Goal: Task Accomplishment & Management: Use online tool/utility

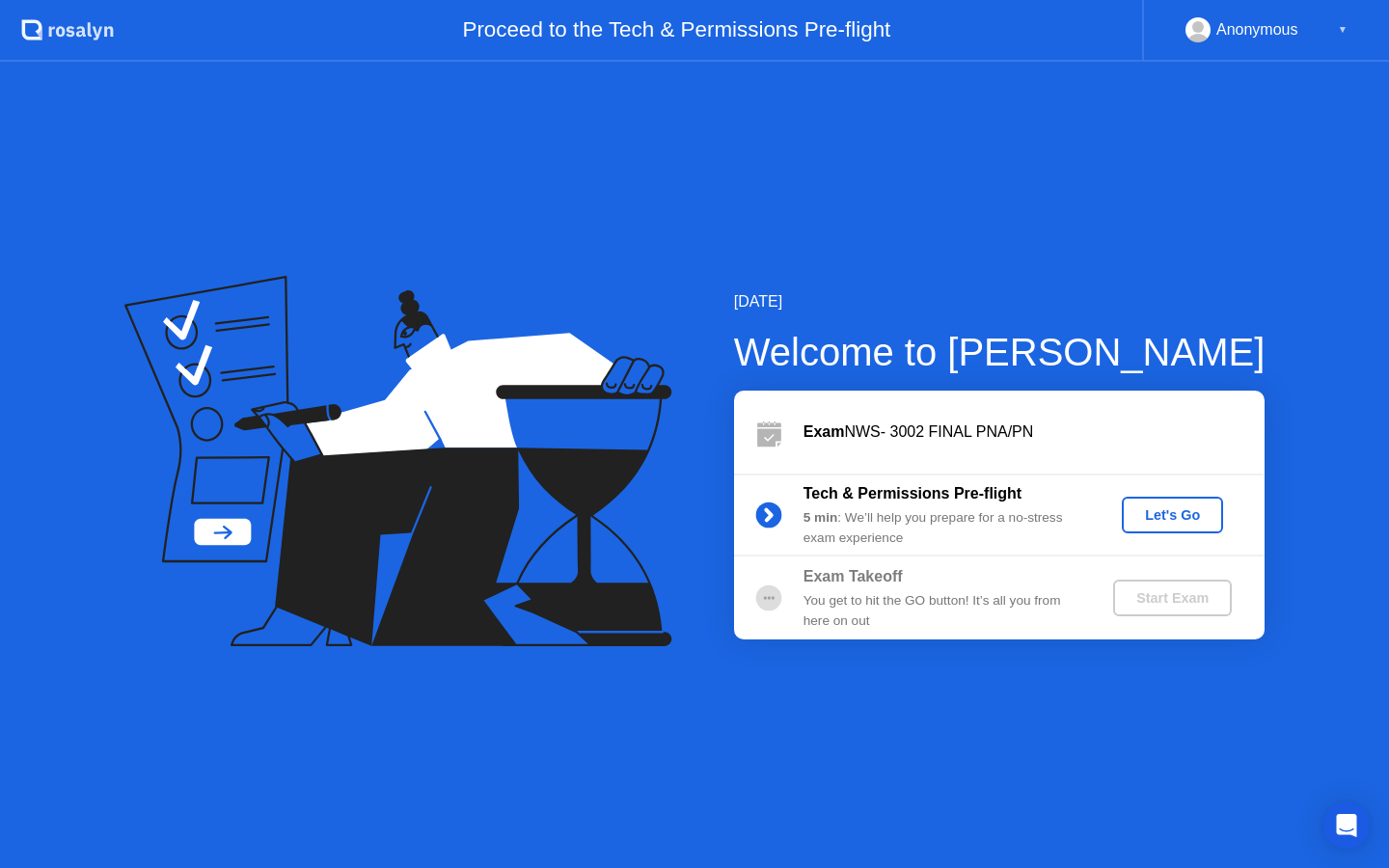
click at [1181, 520] on div "Let's Go" at bounding box center [1173, 514] width 86 height 15
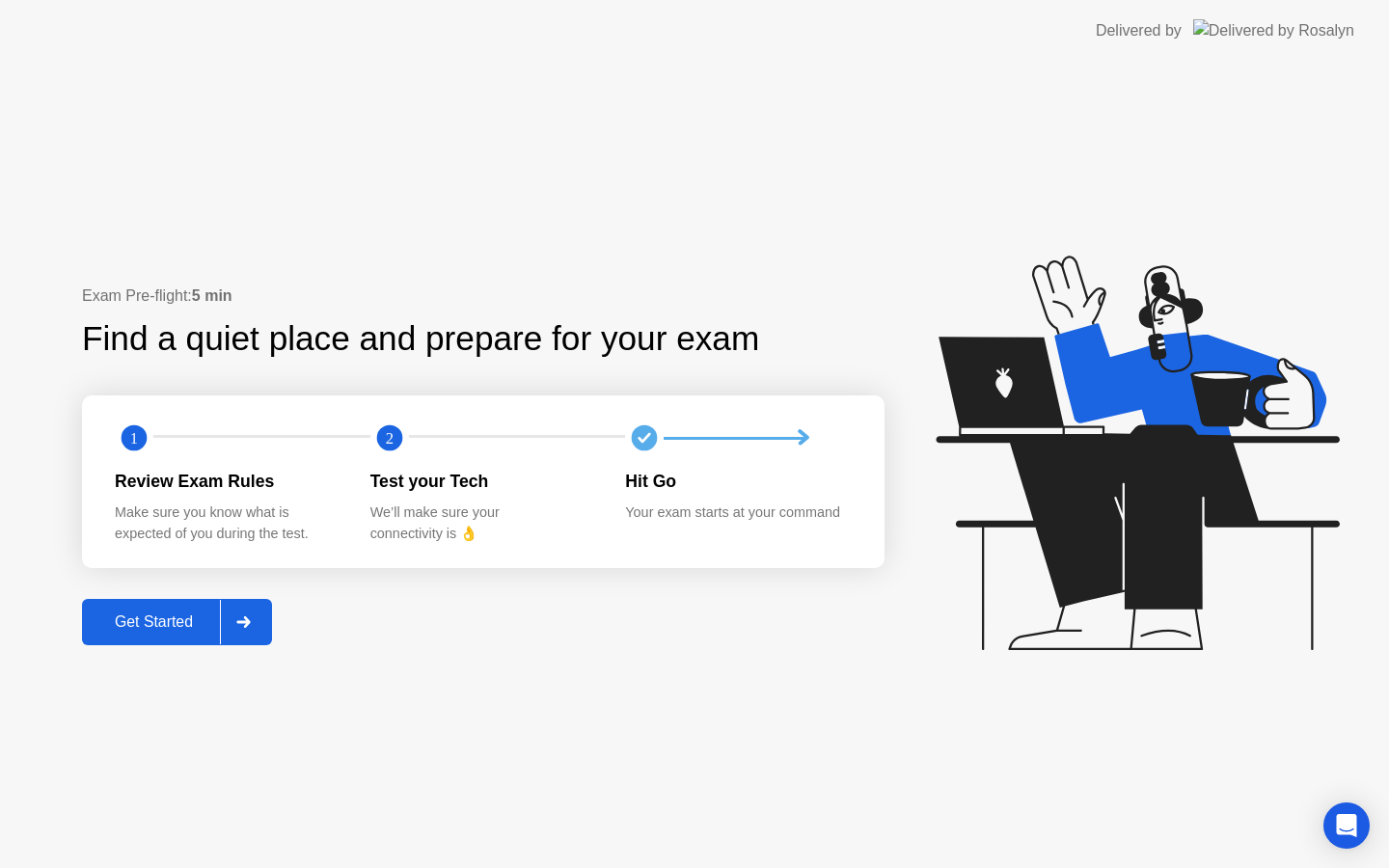
click at [145, 628] on div "Get Started" at bounding box center [154, 621] width 133 height 17
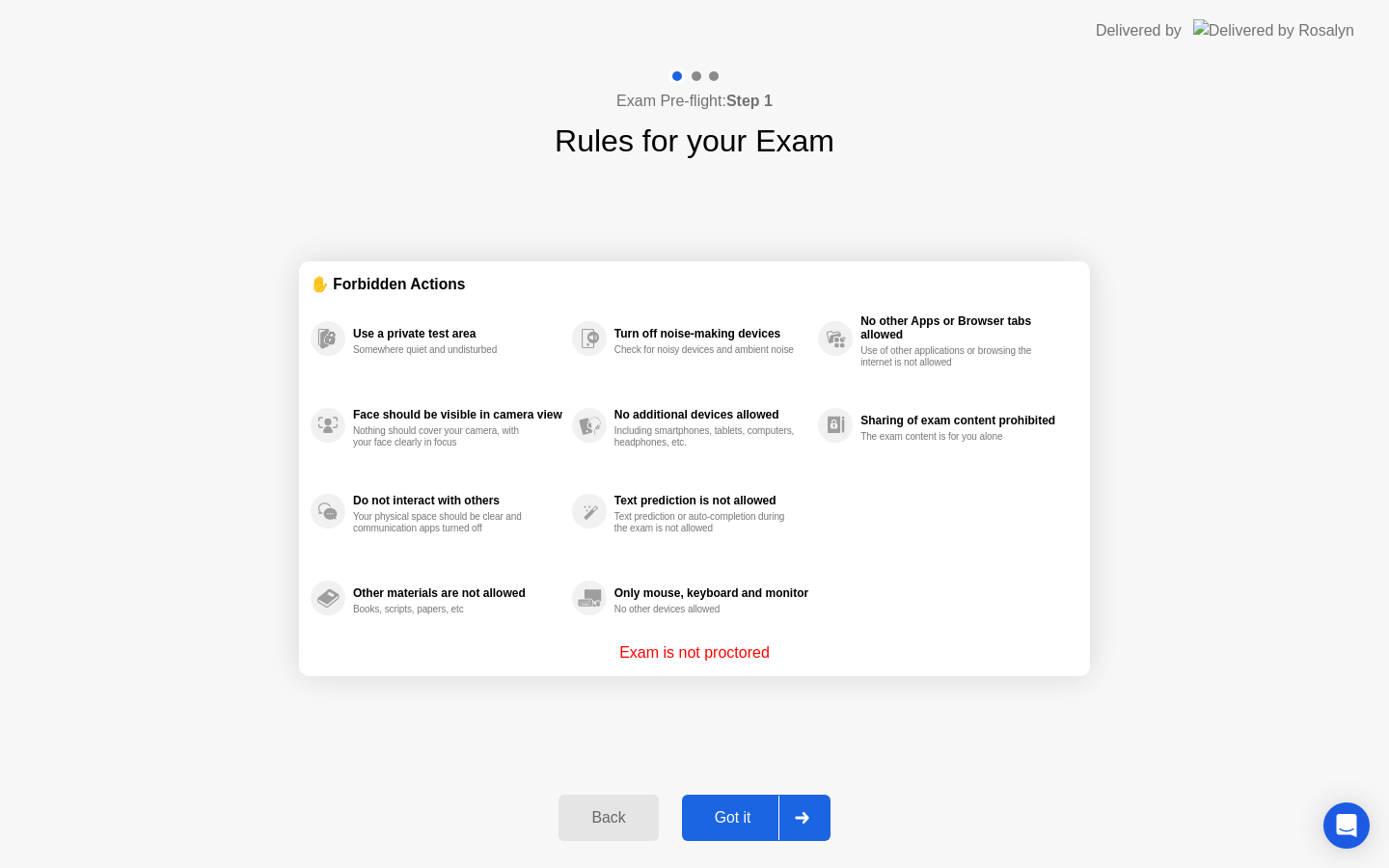
click at [737, 799] on button "Got it" at bounding box center [756, 817] width 149 height 46
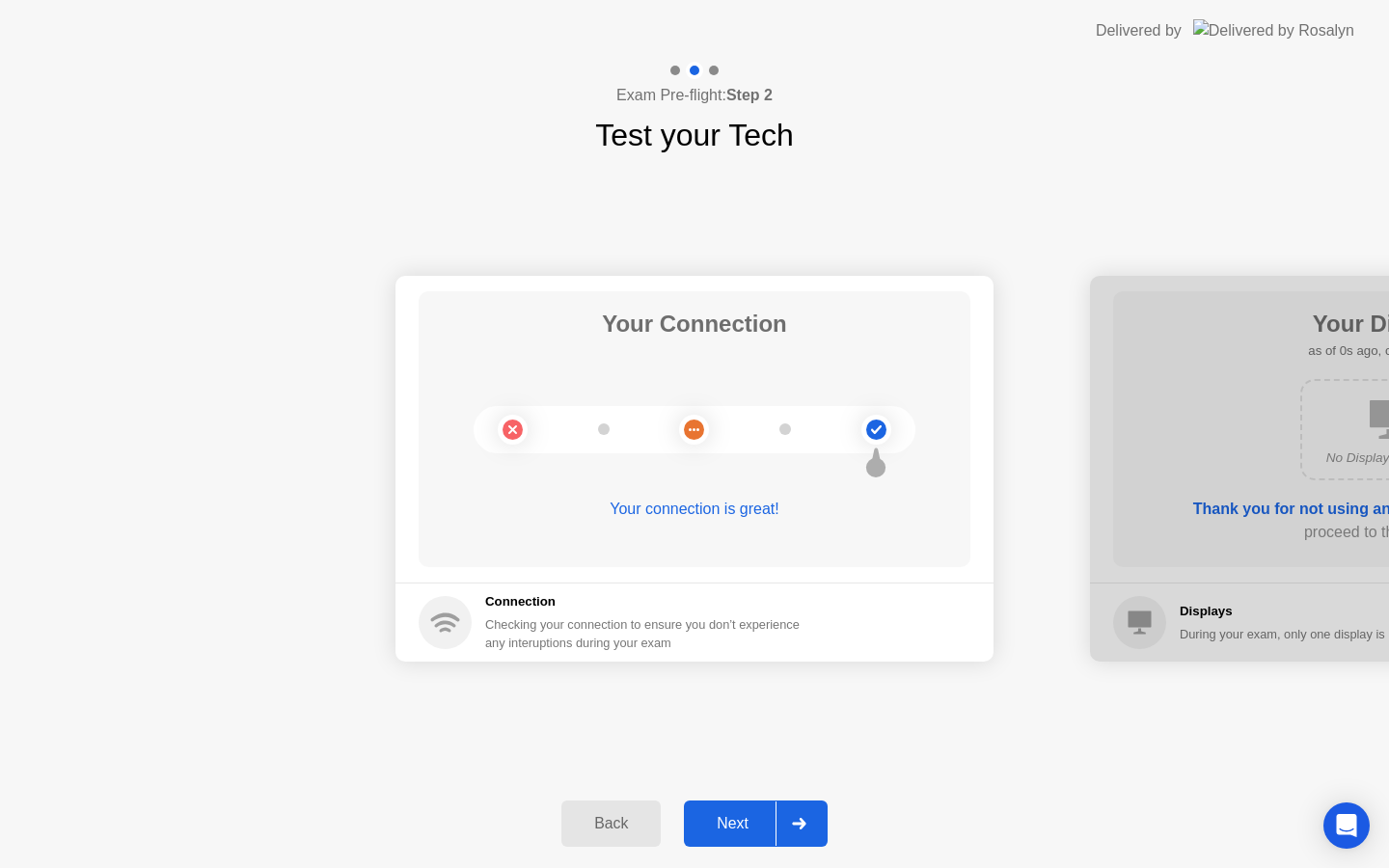
click at [740, 832] on div "Next" at bounding box center [733, 823] width 86 height 17
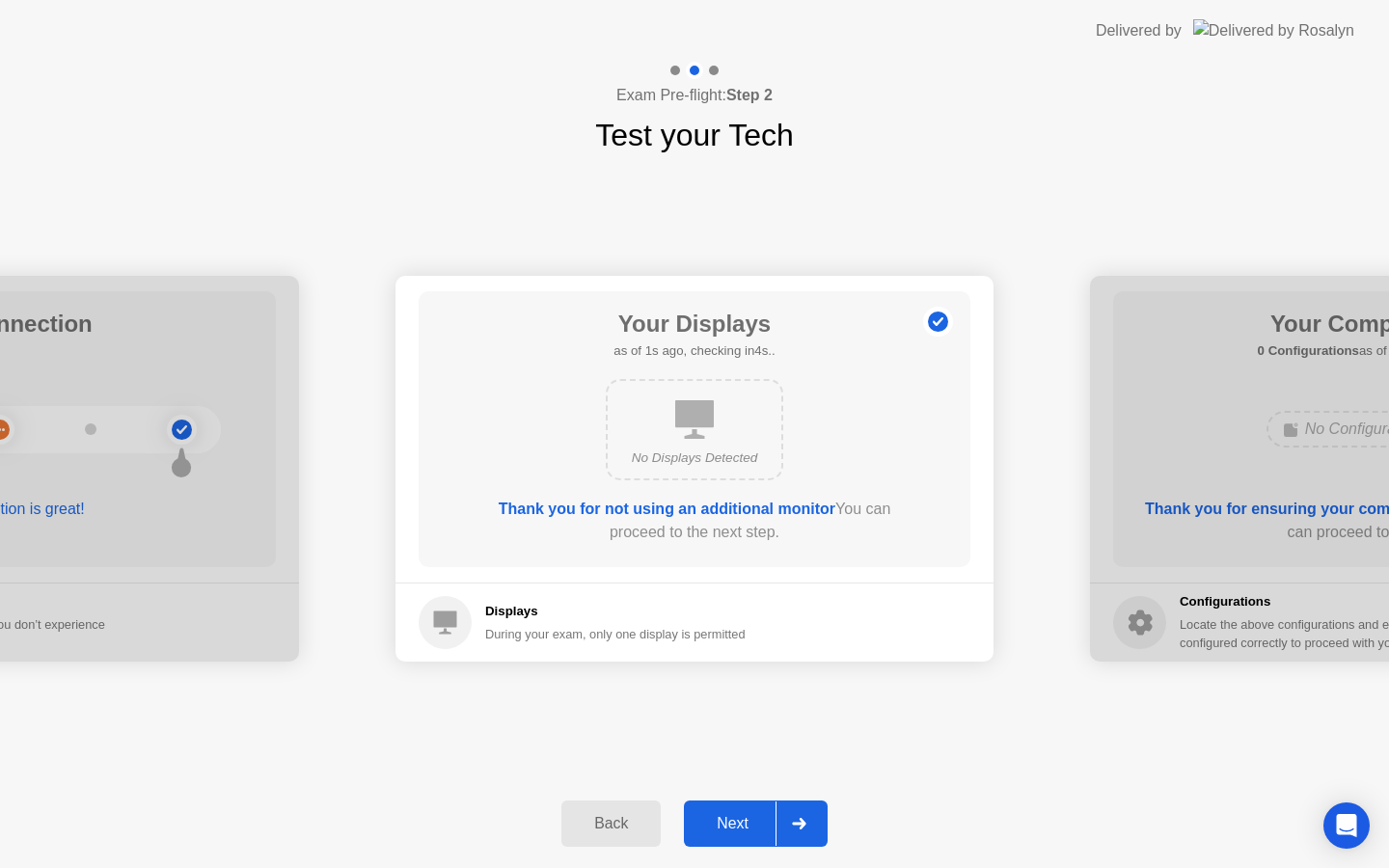
click at [740, 832] on div "Next" at bounding box center [733, 823] width 86 height 17
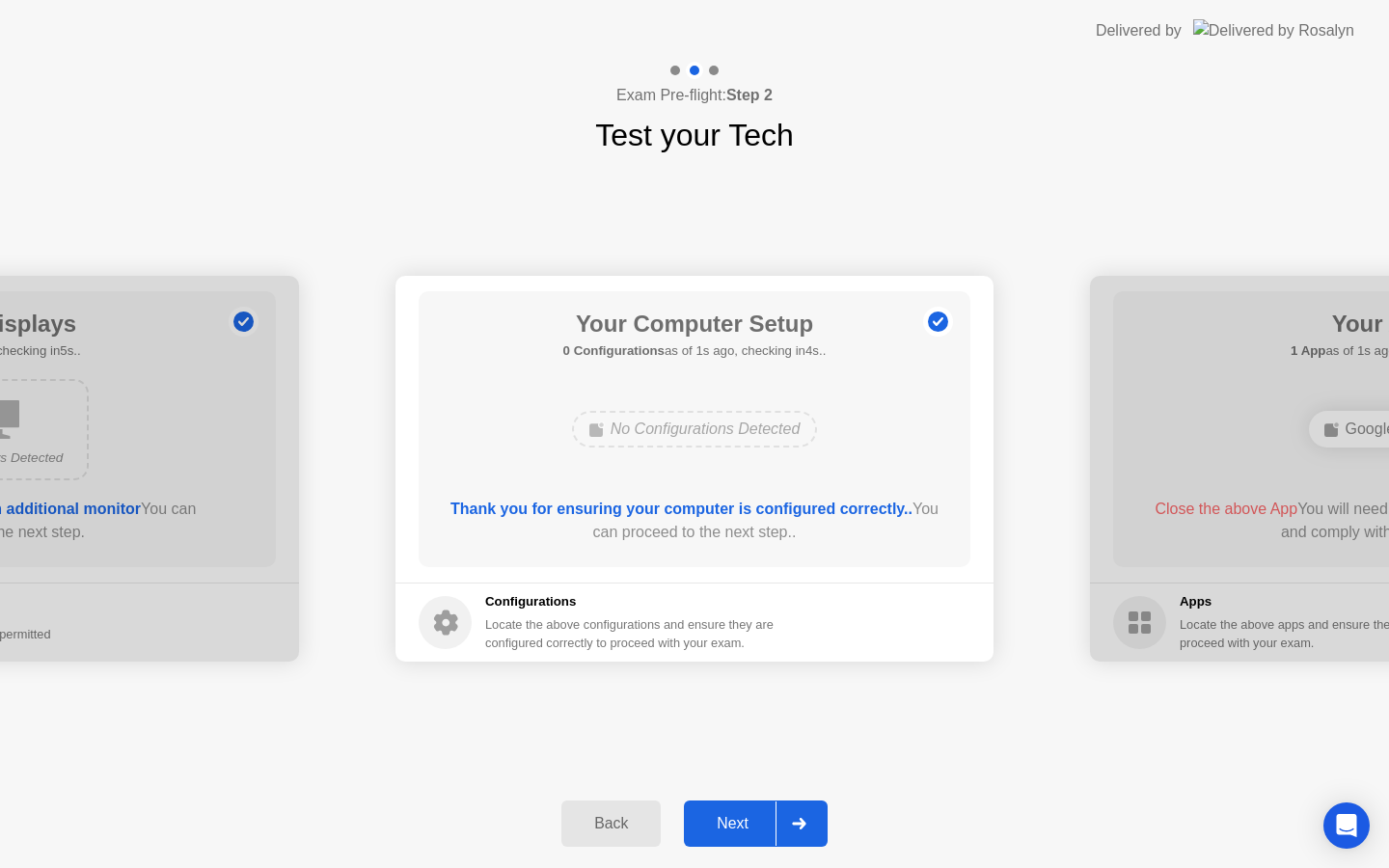
click at [740, 832] on div "Next" at bounding box center [733, 823] width 86 height 17
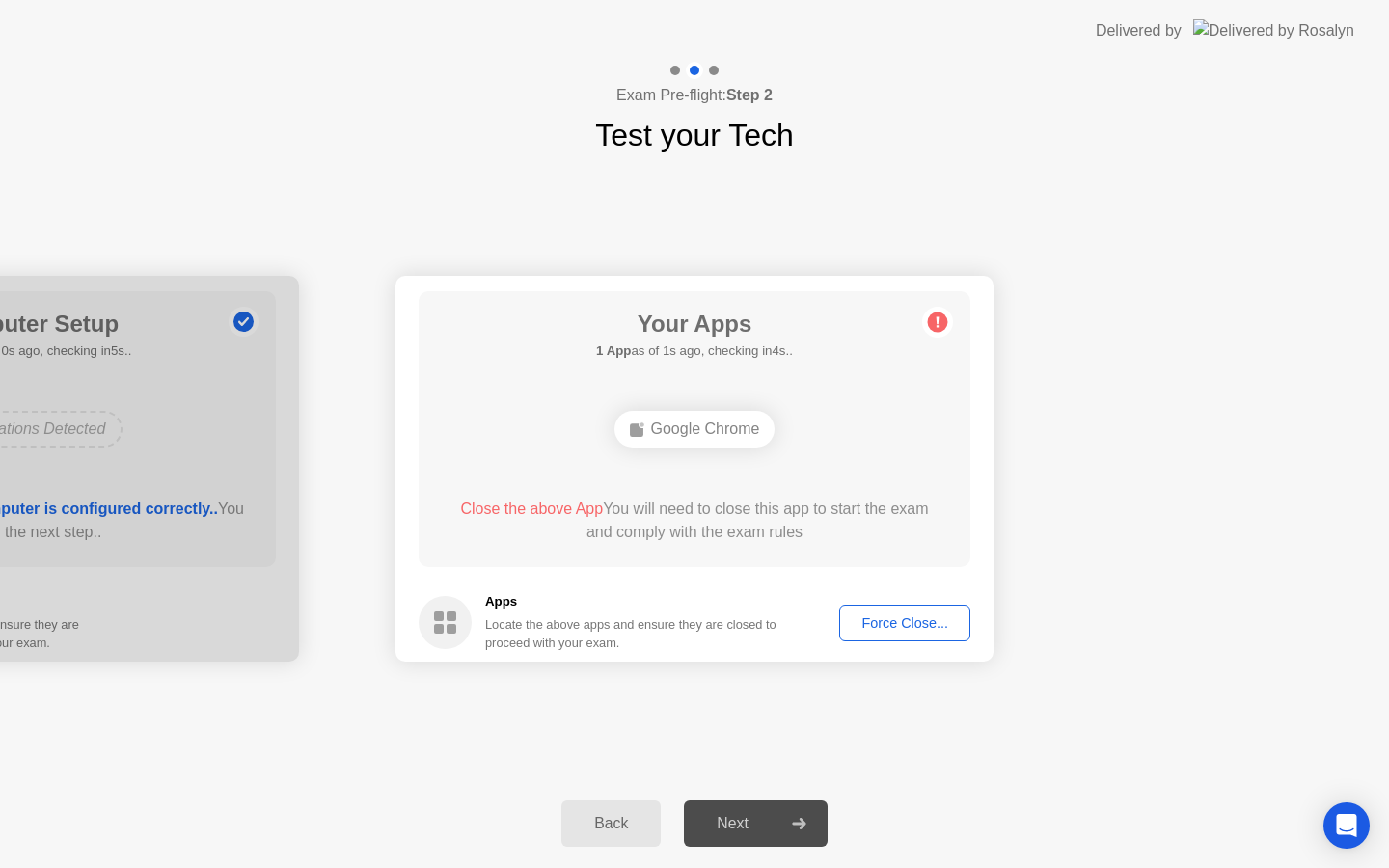
click at [877, 620] on div "Force Close..." at bounding box center [904, 622] width 118 height 15
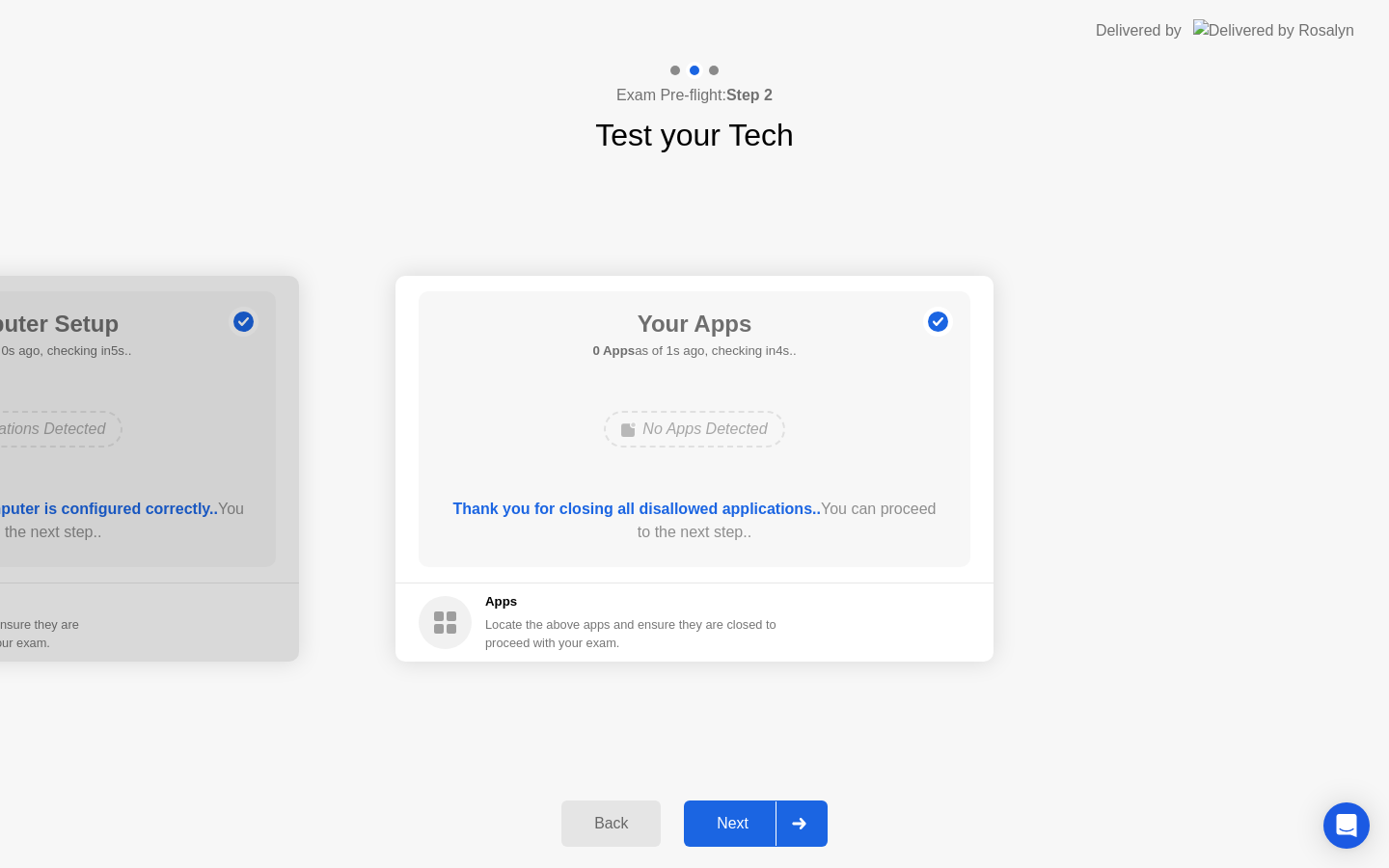
click at [742, 818] on div "Next" at bounding box center [733, 823] width 86 height 17
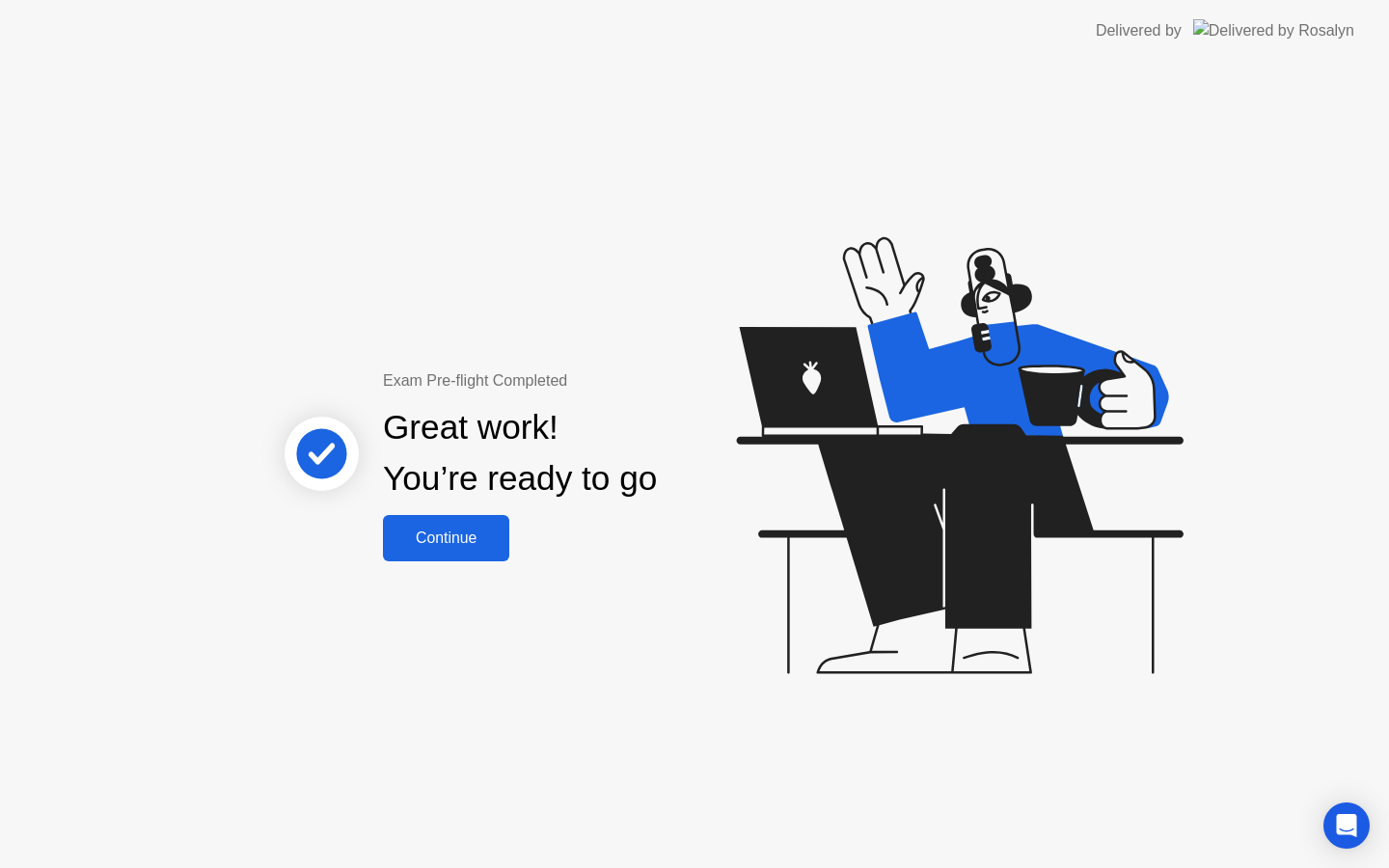
click at [441, 539] on div "Continue" at bounding box center [446, 537] width 115 height 17
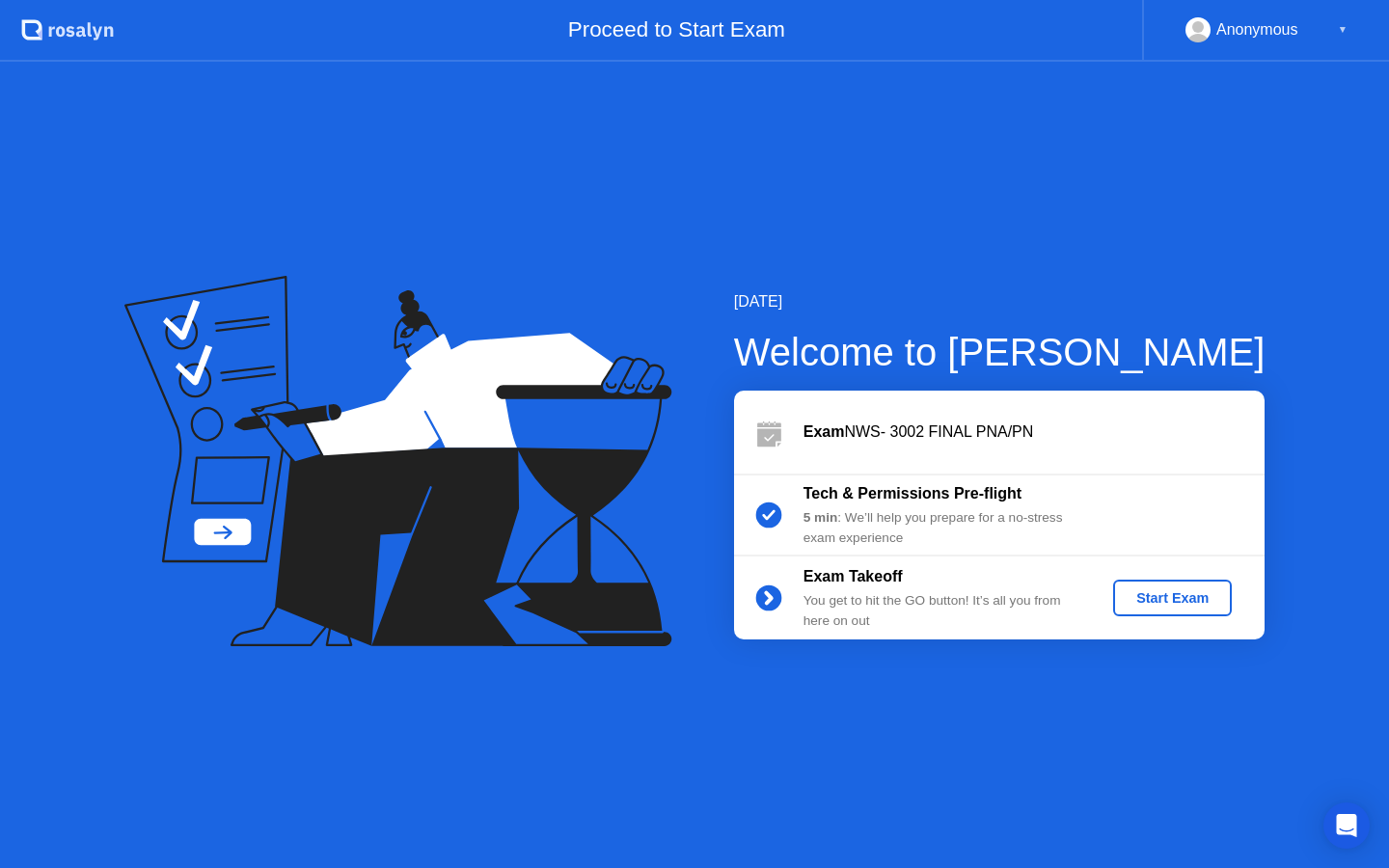
click at [1171, 602] on div "Start Exam" at bounding box center [1173, 597] width 104 height 15
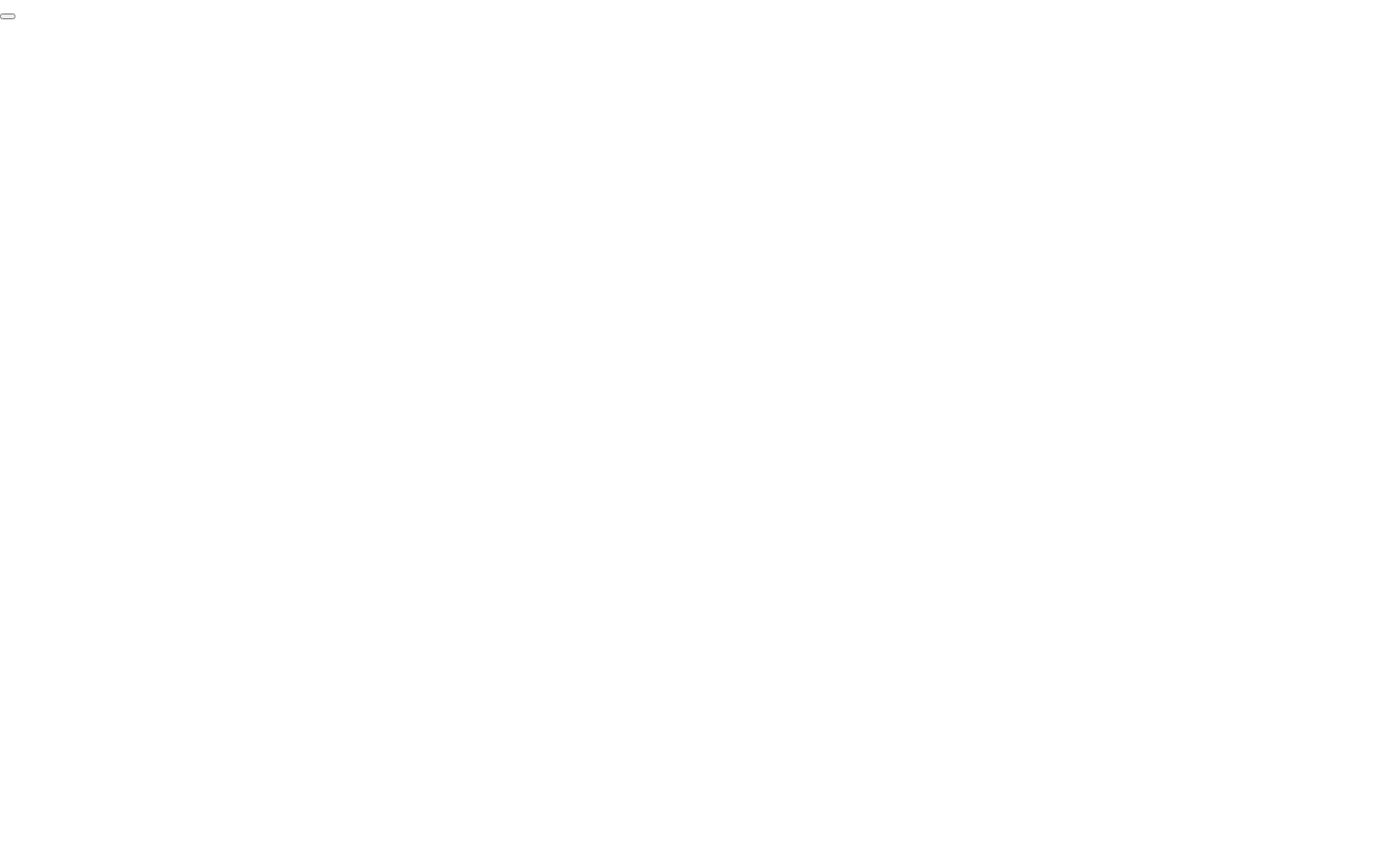
click at [15, 19] on button "End Proctoring Session" at bounding box center [7, 17] width 15 height 6
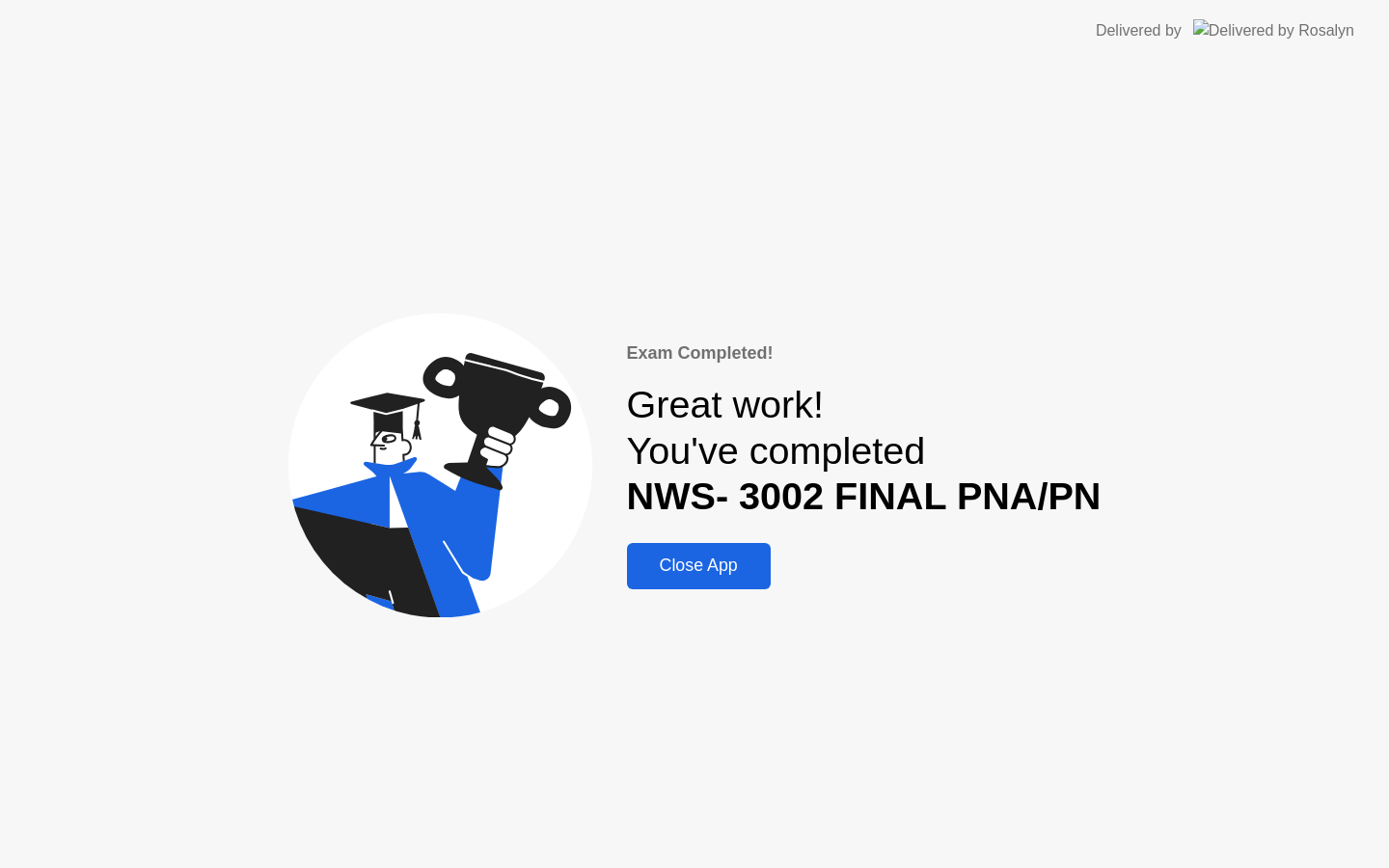
click at [730, 562] on div "Close App" at bounding box center [699, 565] width 133 height 20
